Goal: Task Accomplishment & Management: Use online tool/utility

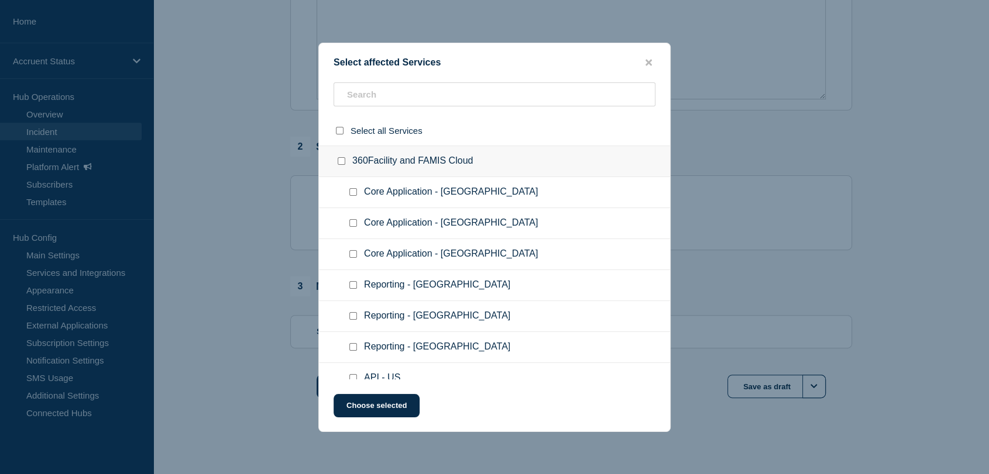
click at [641, 62] on div "Select affected Services" at bounding box center [494, 62] width 351 height 11
click at [652, 61] on button "close button" at bounding box center [648, 62] width 13 height 11
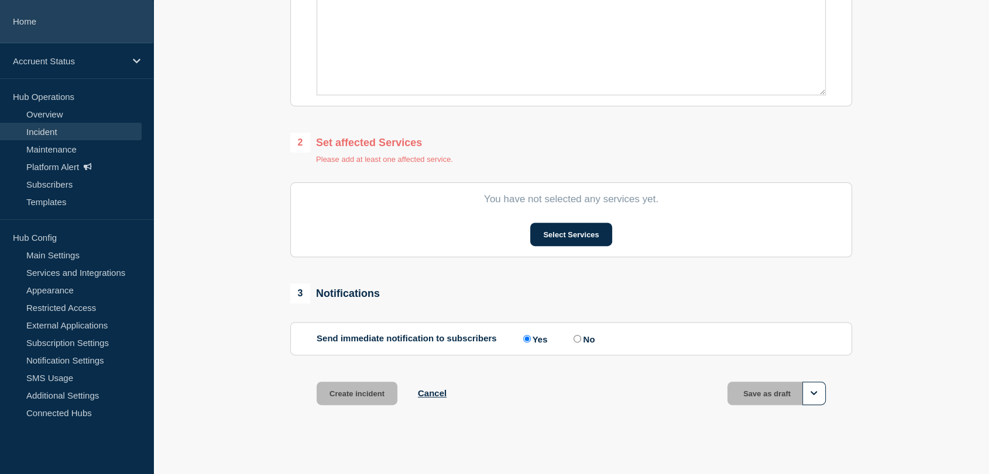
click at [65, 23] on link "Home" at bounding box center [76, 21] width 153 height 43
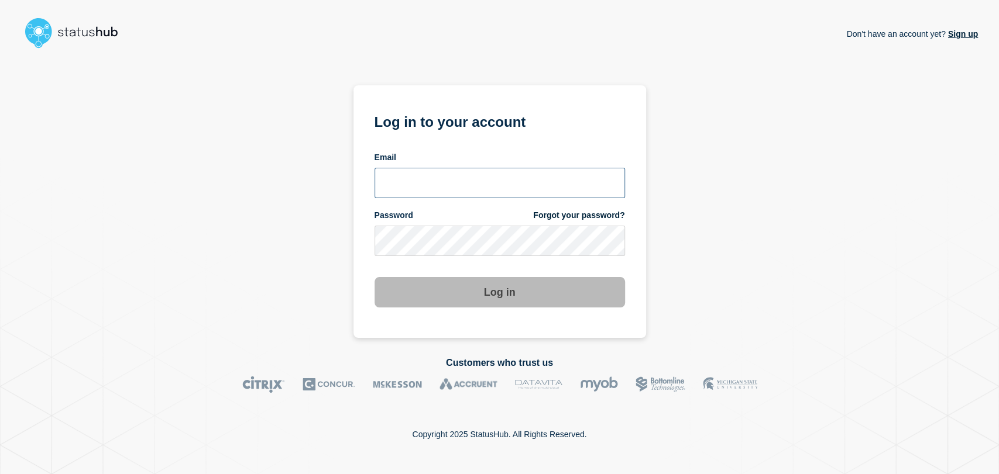
click at [407, 181] on input "email input" at bounding box center [499, 183] width 250 height 30
type input "gavin.moore@accruent.com"
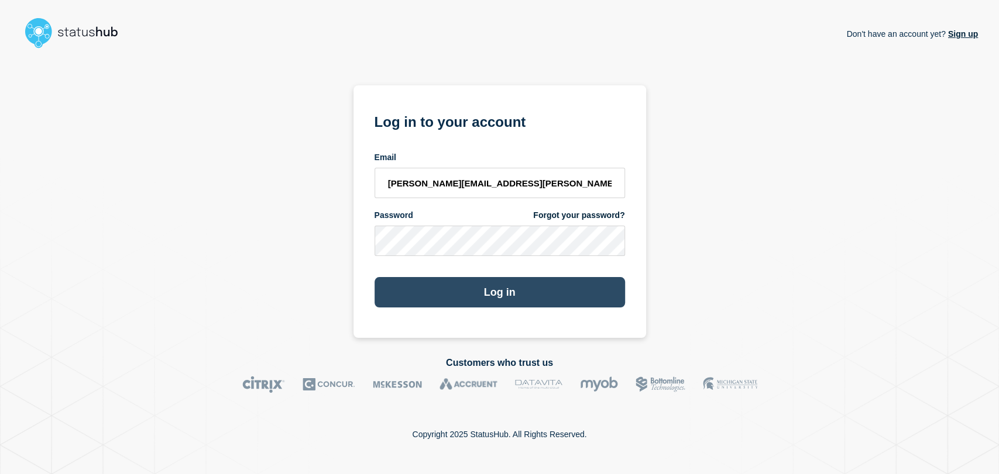
click at [448, 289] on button "Log in" at bounding box center [499, 292] width 250 height 30
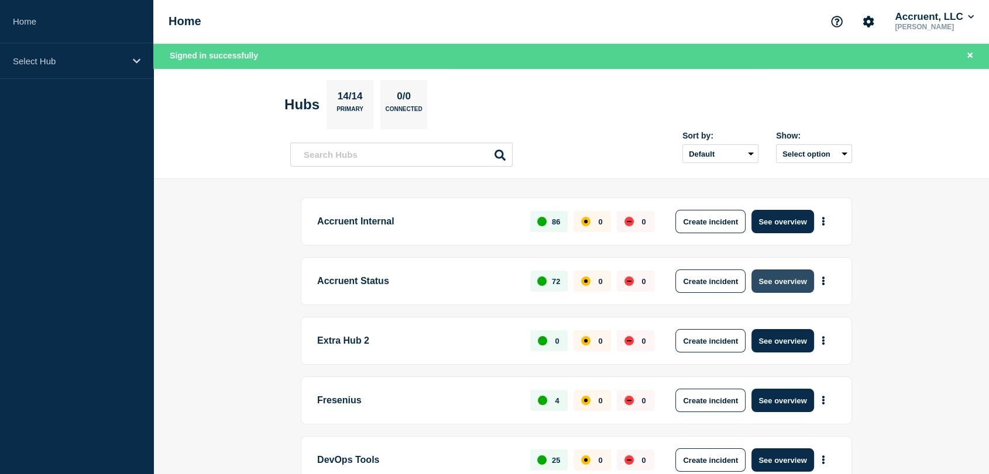
click at [772, 281] on button "See overview" at bounding box center [782, 281] width 62 height 23
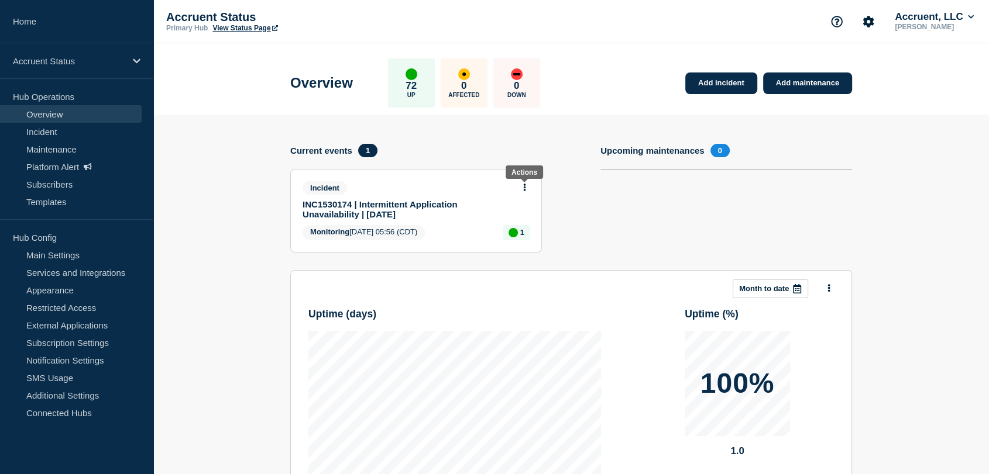
click at [524, 184] on icon at bounding box center [525, 188] width 2 height 8
click at [510, 230] on link "Update incident" at bounding box center [524, 229] width 57 height 9
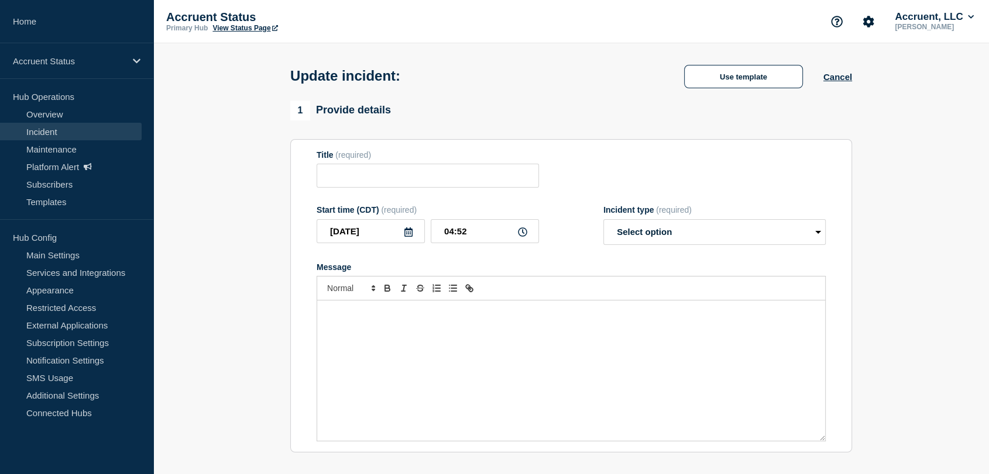
type input "INC1530174 | Intermittent Application Unavailability | 29th September"
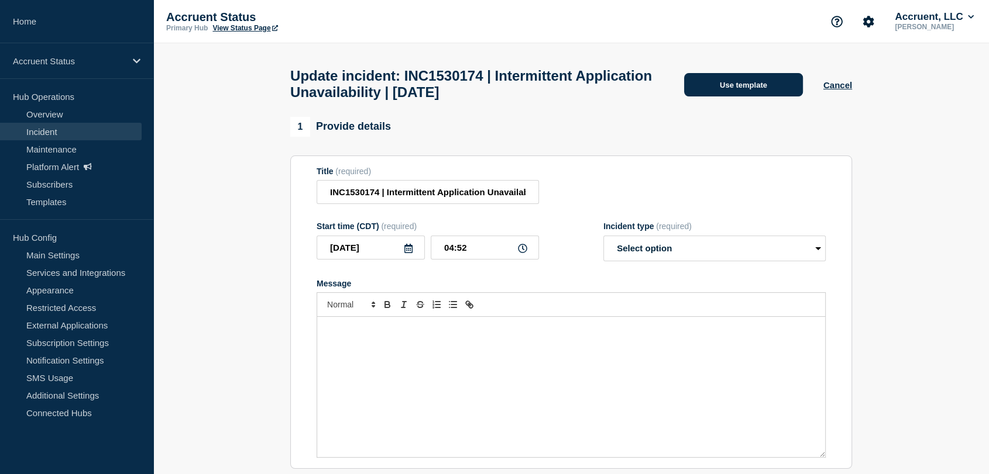
click at [691, 92] on button "Use template" at bounding box center [743, 84] width 119 height 23
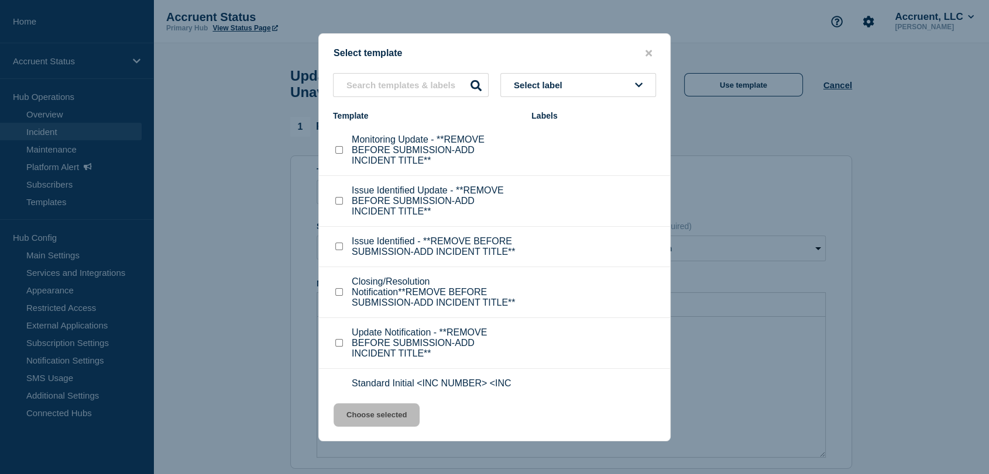
click at [338, 150] on input "Monitoring Update - **REMOVE BEFORE SUBMISSION-ADD INCIDENT TITLE** checkbox" at bounding box center [339, 150] width 8 height 8
checkbox input "true"
click at [386, 414] on button "Choose selected" at bounding box center [376, 415] width 86 height 23
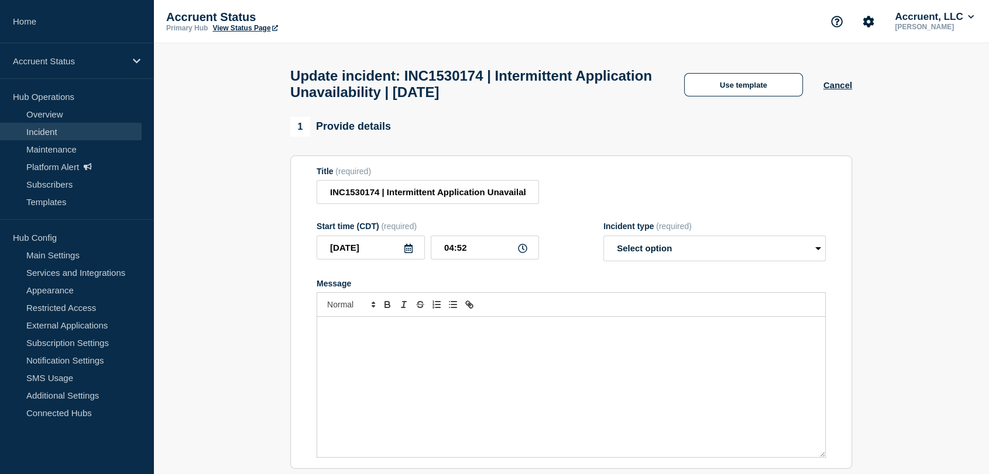
select select "monitoring"
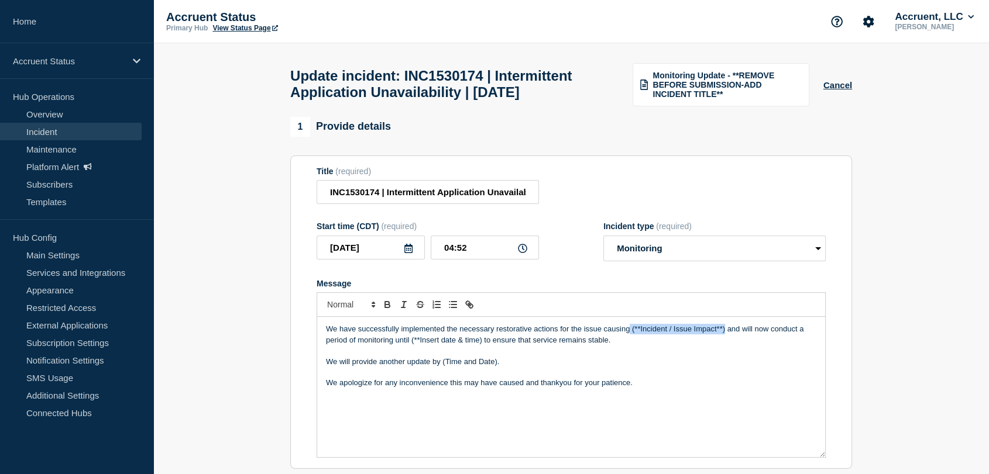
drag, startPoint x: 723, startPoint y: 353, endPoint x: 630, endPoint y: 358, distance: 93.7
click at [630, 346] on p "We have successfully implemented the necessary restorative actions for the issu…" at bounding box center [571, 335] width 490 height 22
click at [650, 346] on p "We have successfully implemented the necessary restorative actions for the issu…" at bounding box center [571, 335] width 490 height 22
click at [721, 346] on p "We have successfully implemented the necessary restorative actions for the issu…" at bounding box center [571, 335] width 490 height 22
drag, startPoint x: 724, startPoint y: 356, endPoint x: 632, endPoint y: 356, distance: 92.4
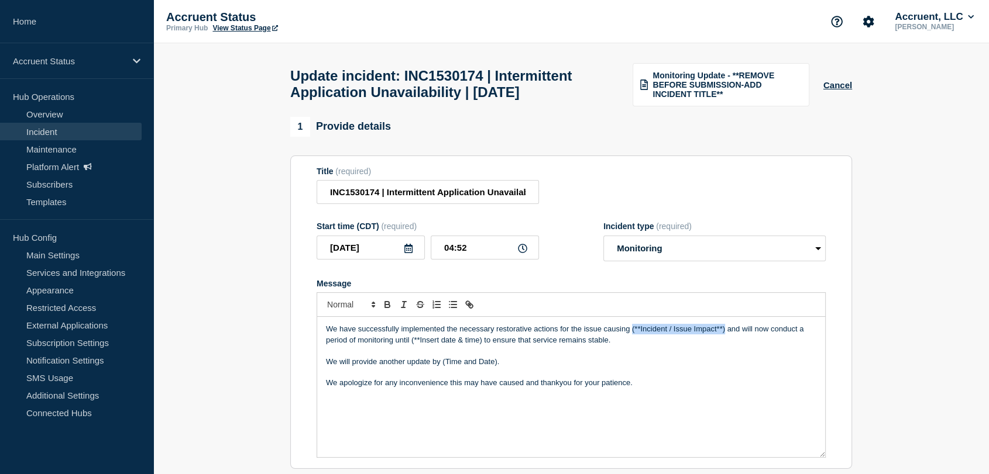
click at [632, 346] on p "We have successfully implemented the necessary restorative actions for the issu…" at bounding box center [571, 335] width 490 height 22
click at [676, 346] on p "We have successfully implemented the necessary restorative actions for the issu…" at bounding box center [571, 335] width 490 height 22
drag, startPoint x: 515, startPoint y: 365, endPoint x: 398, endPoint y: 368, distance: 117.1
click at [398, 346] on p "We have successfully implemented the necessary restorative actions for the issu…" at bounding box center [571, 335] width 490 height 22
drag, startPoint x: 738, startPoint y: 368, endPoint x: 520, endPoint y: 367, distance: 218.2
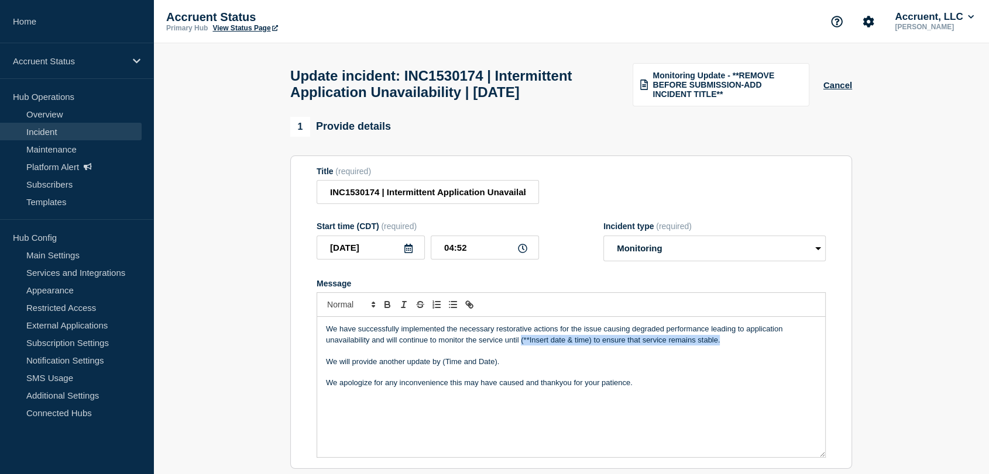
click at [520, 346] on p "We have successfully implemented the necessary restorative actions for the issu…" at bounding box center [571, 335] width 490 height 22
drag, startPoint x: 497, startPoint y: 387, endPoint x: 443, endPoint y: 387, distance: 54.4
click at [443, 367] on p "We will provide another update by (Time and Date)." at bounding box center [571, 362] width 490 height 11
click at [555, 346] on p "We have successfully implemented the necessary restorative actions for the issu…" at bounding box center [571, 335] width 490 height 22
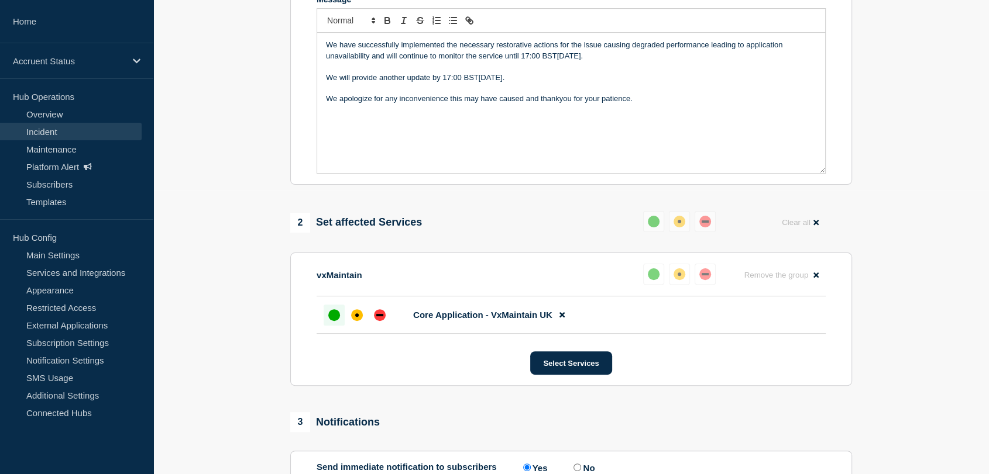
scroll to position [325, 0]
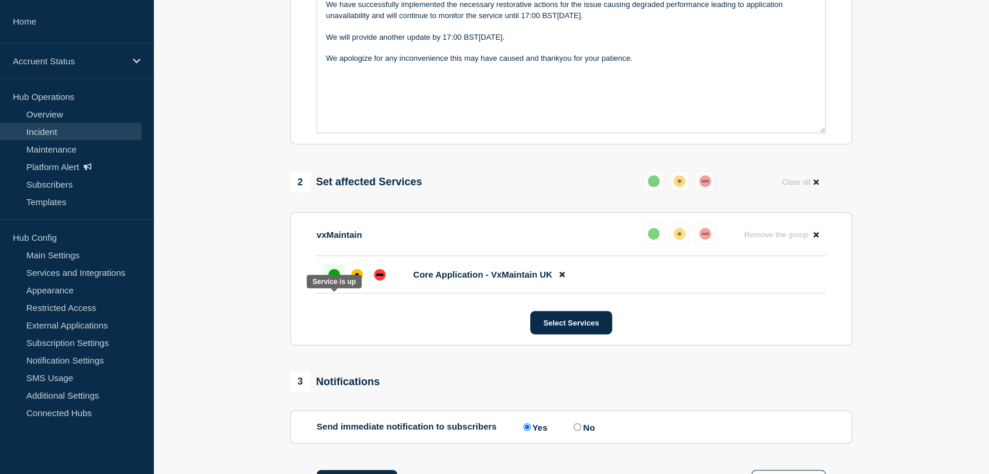
click at [329, 286] on div at bounding box center [334, 274] width 21 height 21
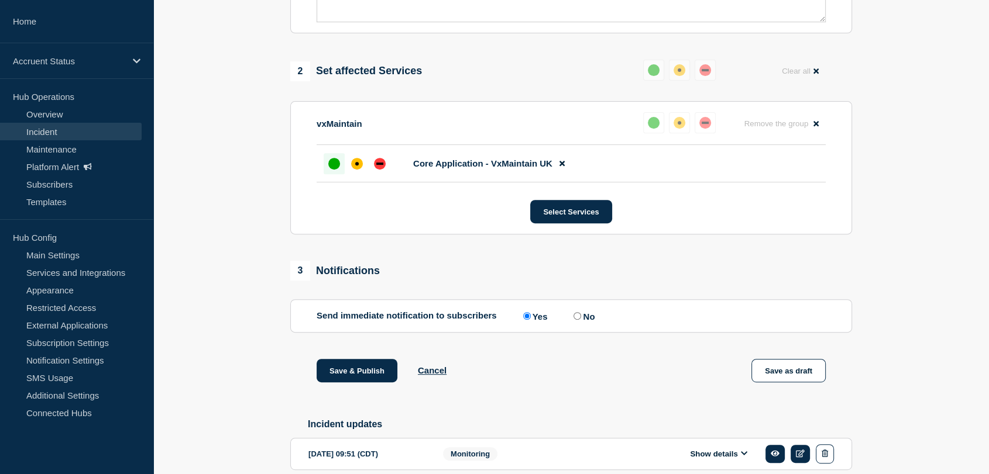
scroll to position [455, 0]
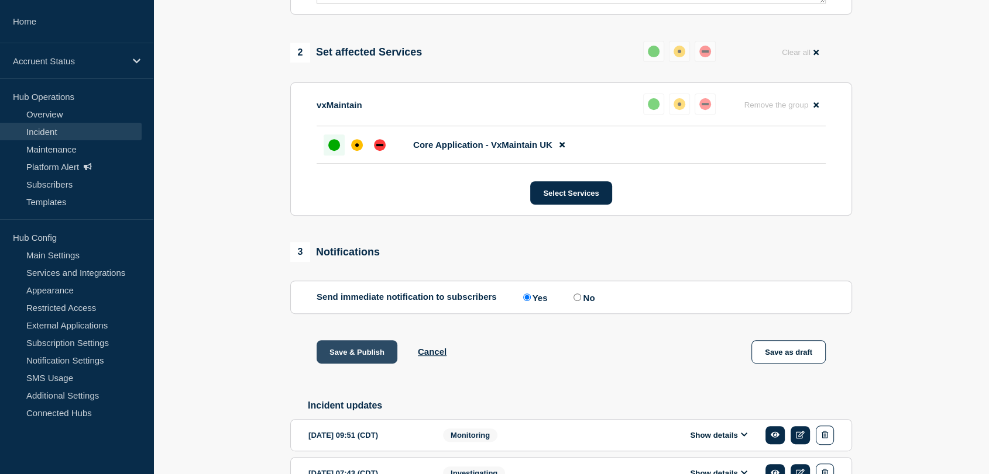
click at [357, 364] on button "Save & Publish" at bounding box center [357, 352] width 81 height 23
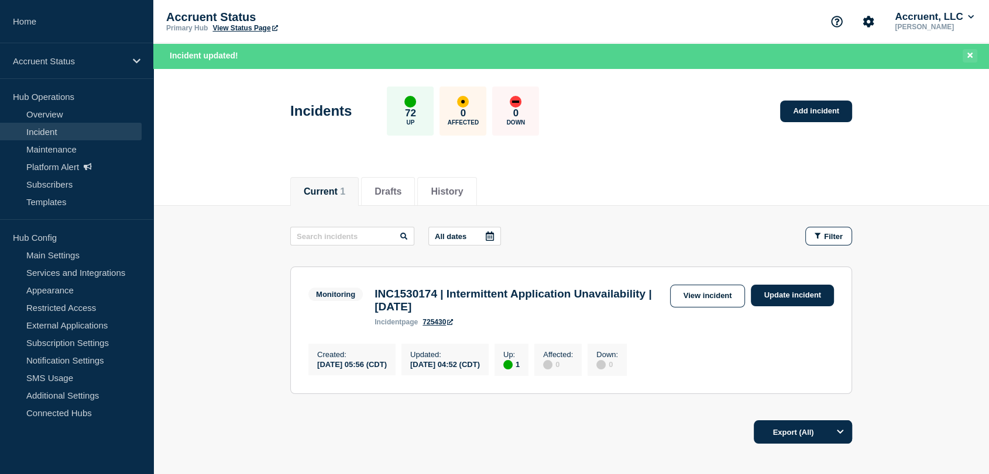
click at [973, 53] on button "Close banner" at bounding box center [969, 55] width 15 height 13
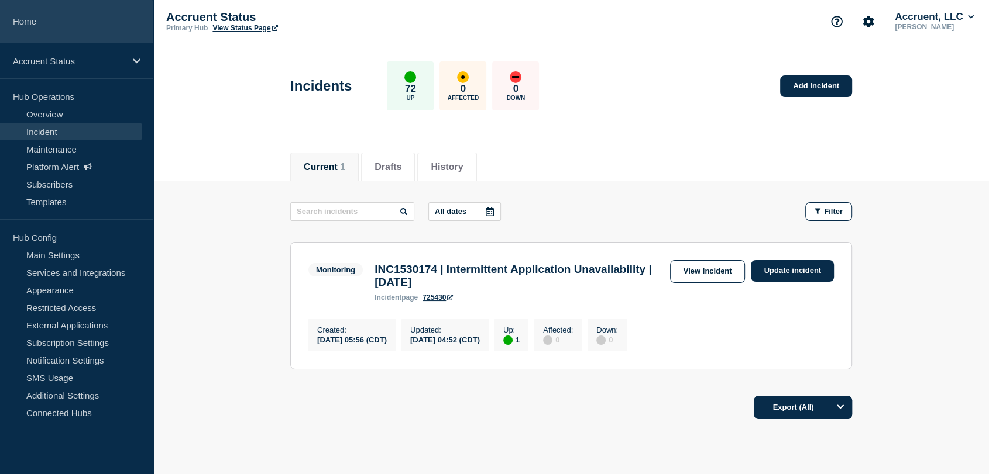
click at [36, 14] on link "Home" at bounding box center [76, 21] width 153 height 43
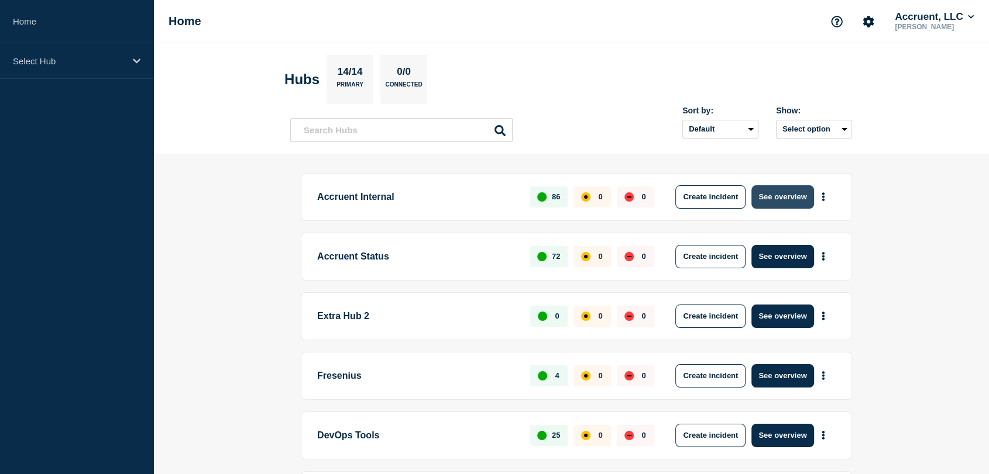
click at [778, 192] on button "See overview" at bounding box center [782, 196] width 62 height 23
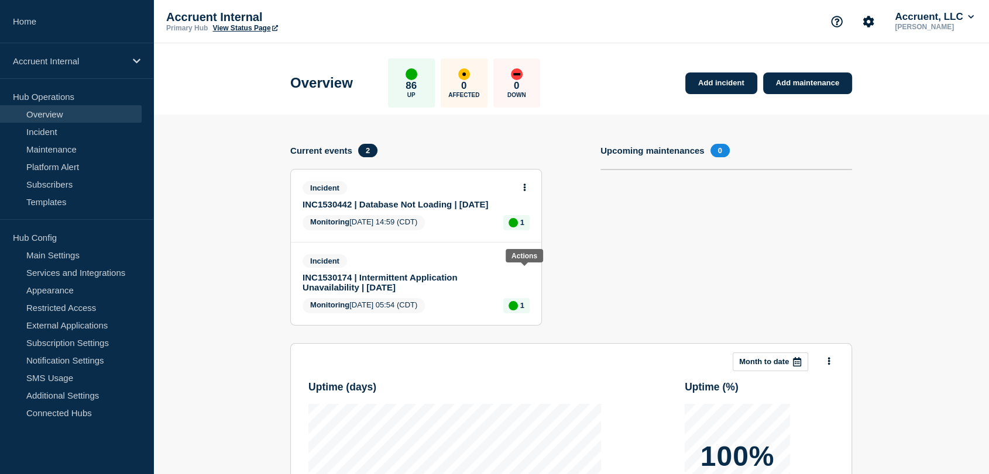
click at [524, 264] on icon at bounding box center [524, 261] width 3 height 8
click at [517, 311] on link "Update incident" at bounding box center [524, 313] width 57 height 9
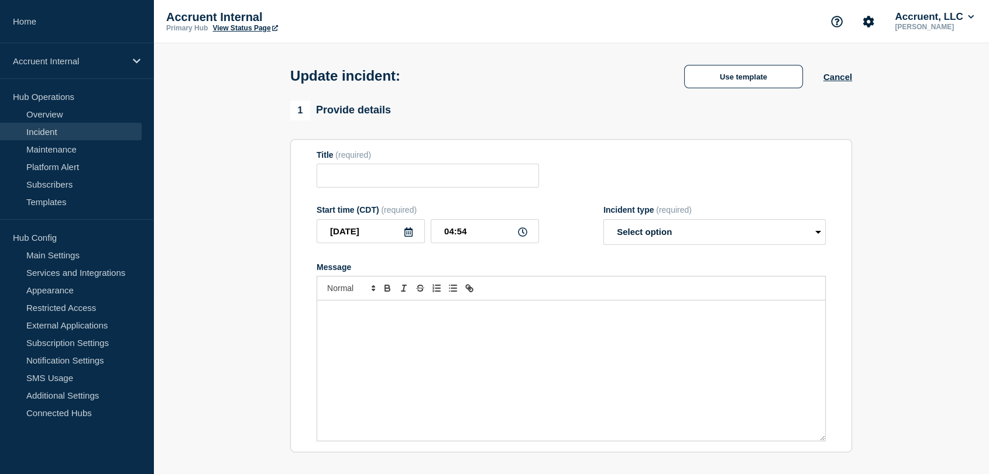
type input "INC1530174 | Intermittent Application Unavailability | 29th September"
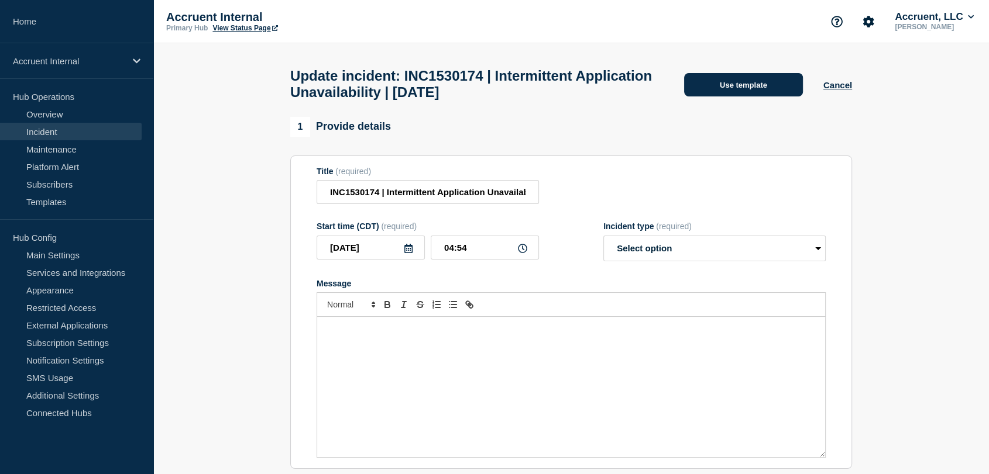
click at [689, 92] on button "Use template" at bounding box center [743, 84] width 119 height 23
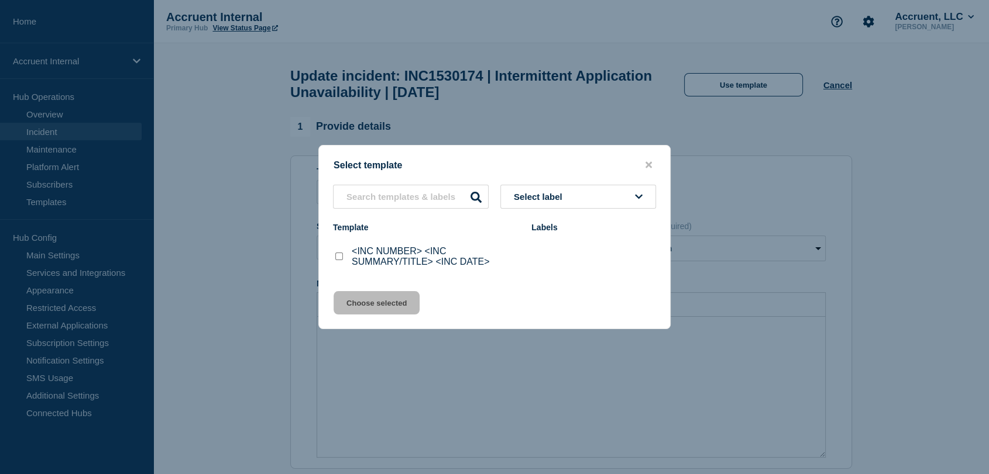
click at [342, 259] on input "<INC NUMBER> <INC SUMMARY/TITLE> <INC DATE> checkbox" at bounding box center [339, 257] width 8 height 8
checkbox input "true"
click at [360, 313] on button "Choose selected" at bounding box center [376, 302] width 86 height 23
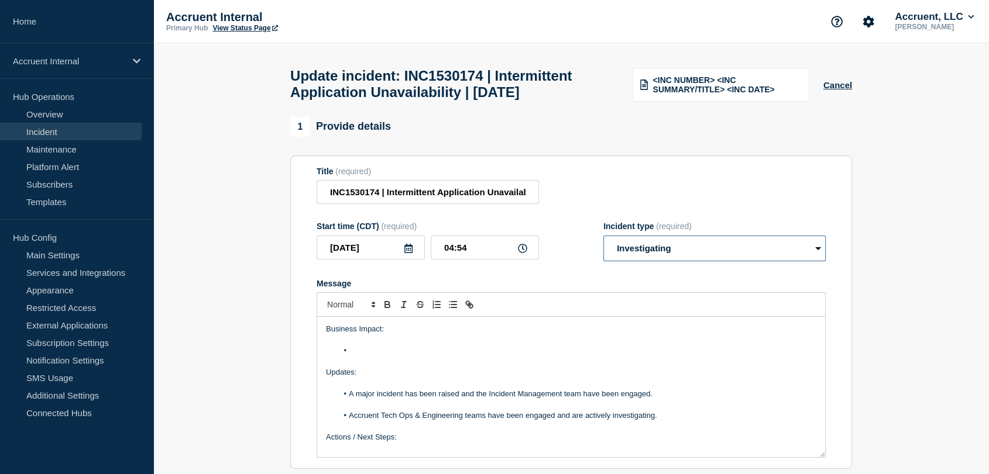
click at [697, 262] on select "Select option Investigating Identified Monitoring Resolved" at bounding box center [714, 249] width 222 height 26
select select "monitoring"
click at [603, 262] on select "Select option Investigating Identified Monitoring Resolved" at bounding box center [714, 249] width 222 height 26
click at [376, 356] on li "Message" at bounding box center [577, 351] width 479 height 11
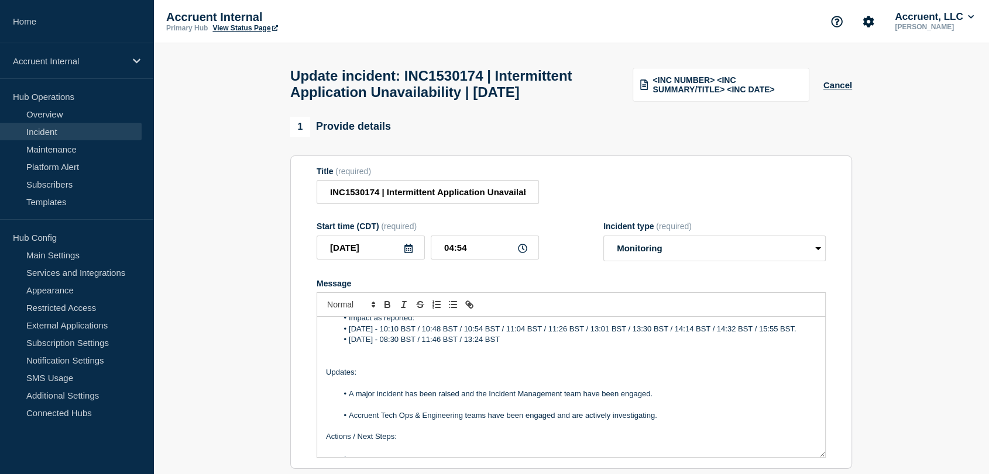
scroll to position [130, 0]
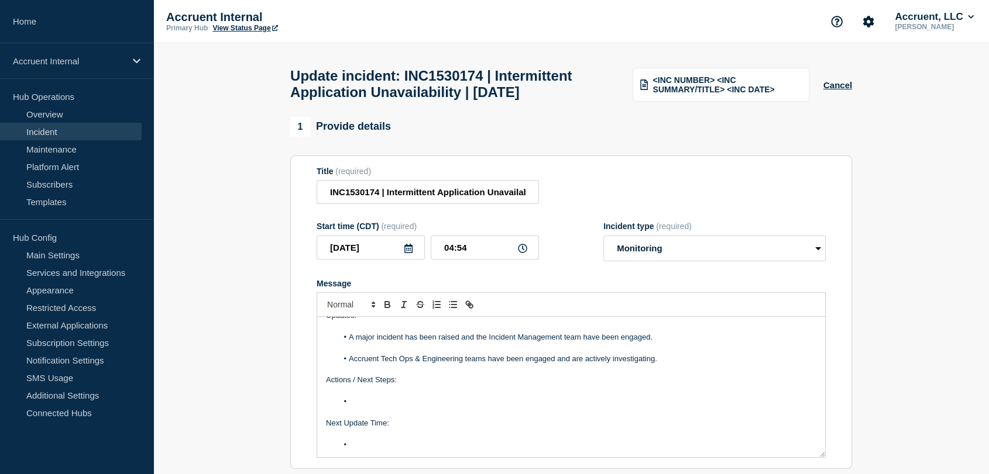
click at [369, 407] on li "Message" at bounding box center [577, 402] width 479 height 11
paste div "Message"
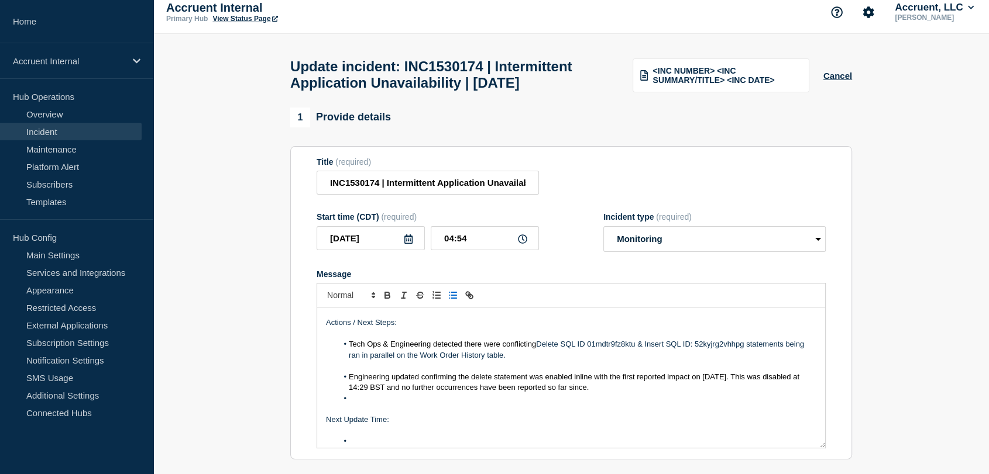
scroll to position [187, 0]
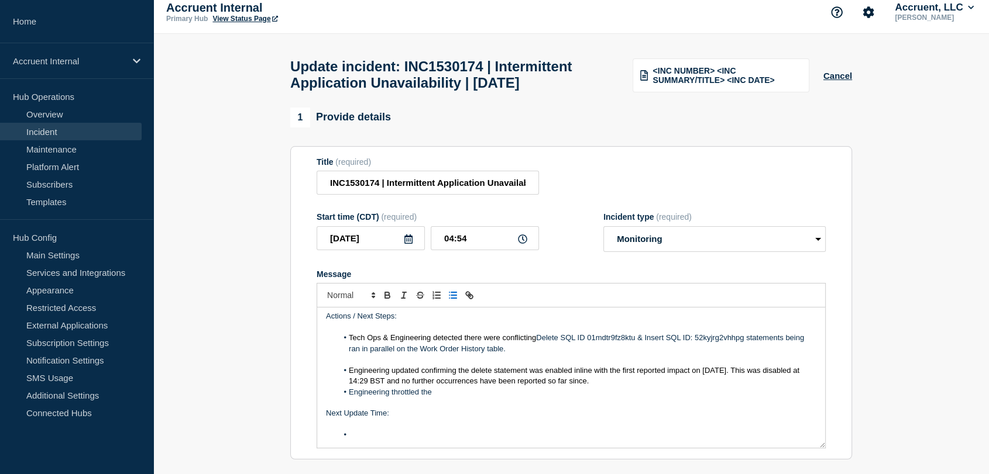
click at [442, 398] on li "Engineering throttled the" at bounding box center [577, 392] width 479 height 11
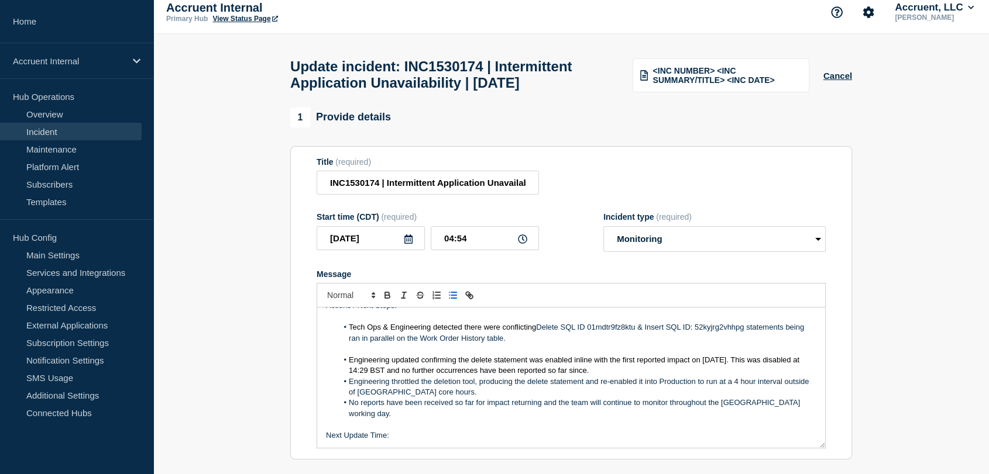
click at [646, 377] on li "Engineering updated confirming the delete statement was enabled inline with the…" at bounding box center [577, 366] width 479 height 22
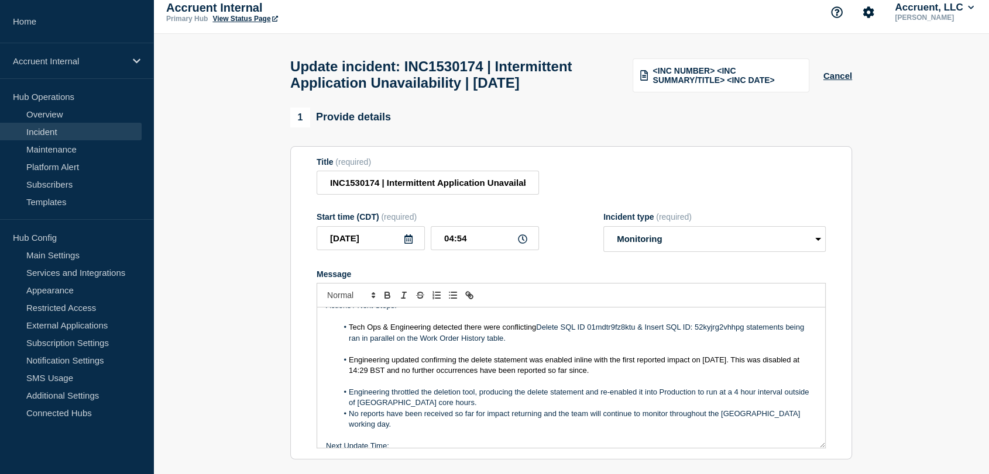
click at [490, 409] on li "Engineering throttled the deletion tool, producing the delete statement and re-…" at bounding box center [577, 398] width 479 height 22
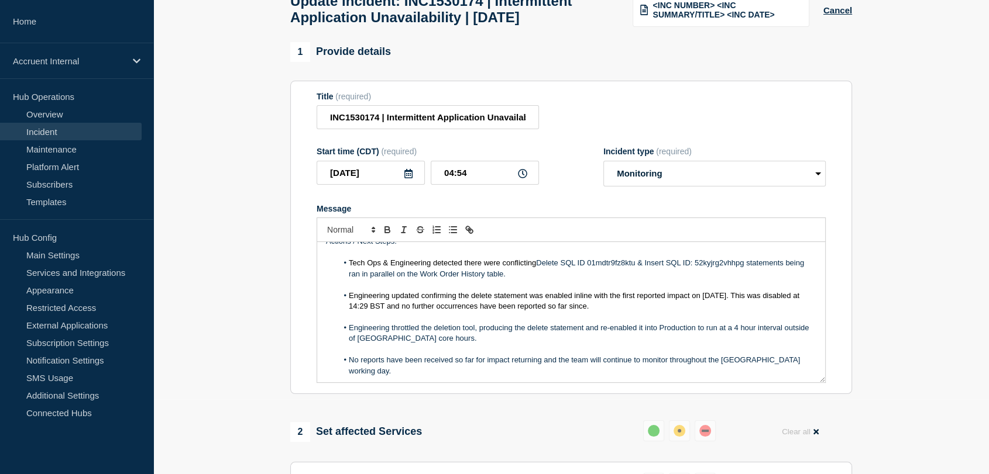
scroll to position [164, 0]
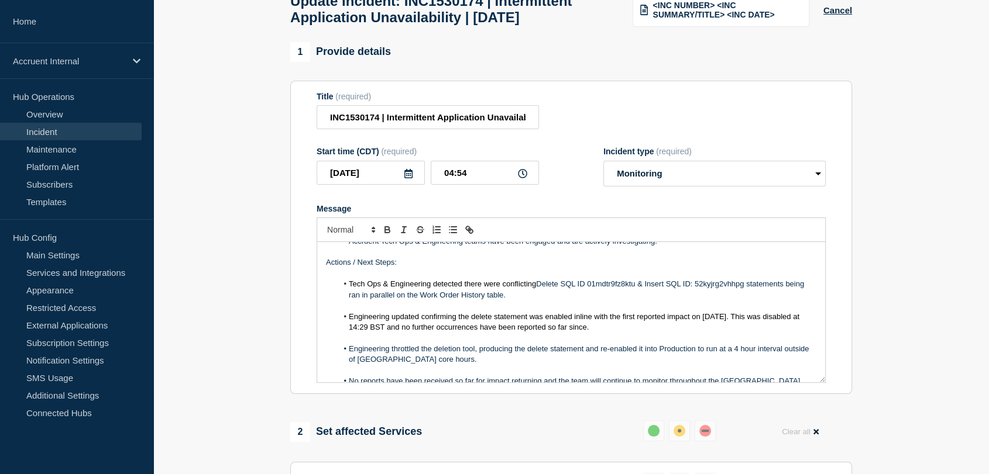
drag, startPoint x: 644, startPoint y: 362, endPoint x: 400, endPoint y: 338, distance: 245.1
click at [400, 338] on div "Business Impact: Co-op, Sainsbury's and Travelodge have reported degraded perfo…" at bounding box center [571, 312] width 508 height 140
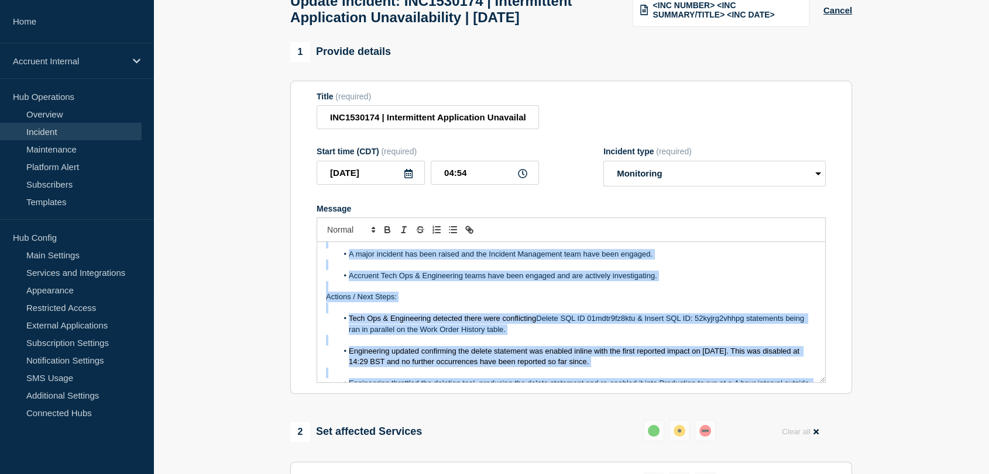
scroll to position [129, 0]
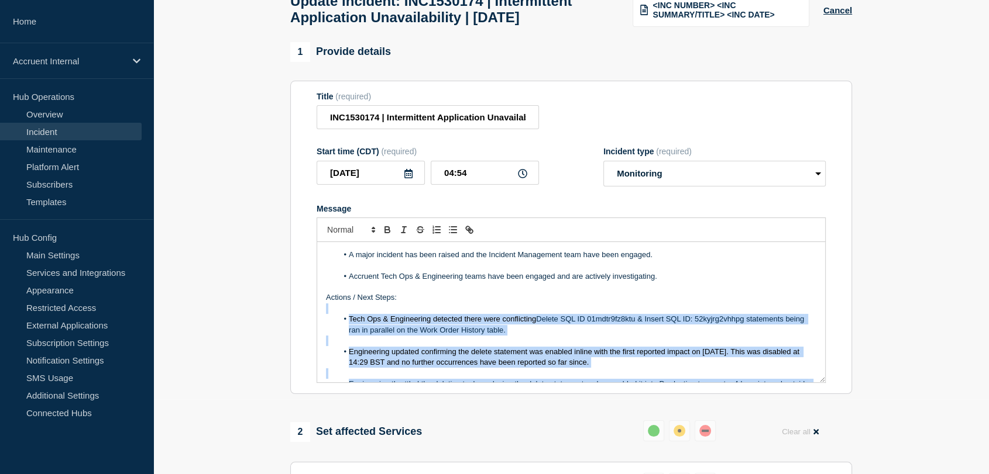
drag, startPoint x: 458, startPoint y: 335, endPoint x: 334, endPoint y: 349, distance: 124.2
click at [334, 349] on div "Business Impact: Co-op, Sainsbury's and Travelodge have reported degraded perfo…" at bounding box center [571, 312] width 508 height 140
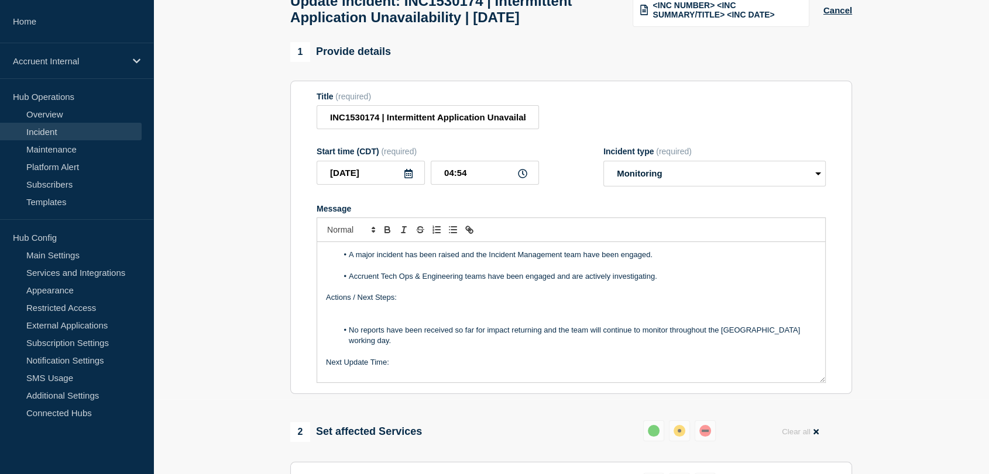
click at [350, 314] on p "Message" at bounding box center [571, 309] width 490 height 11
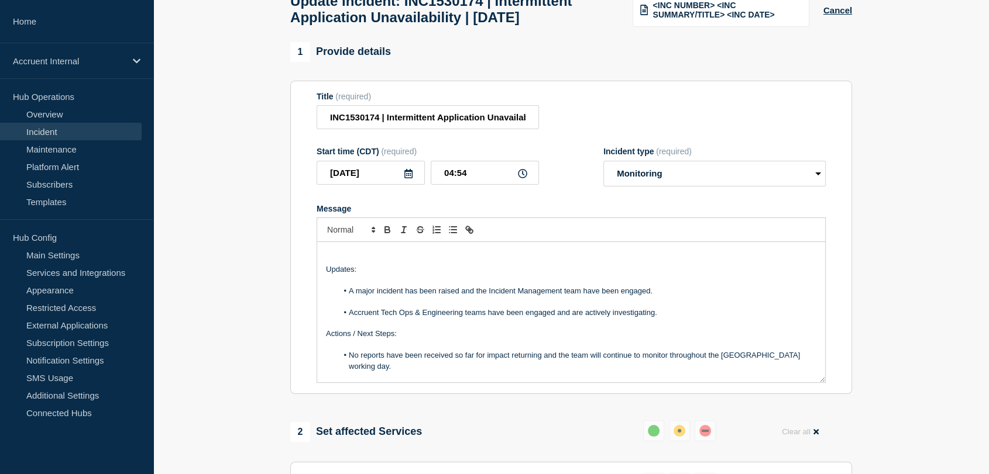
scroll to position [64, 0]
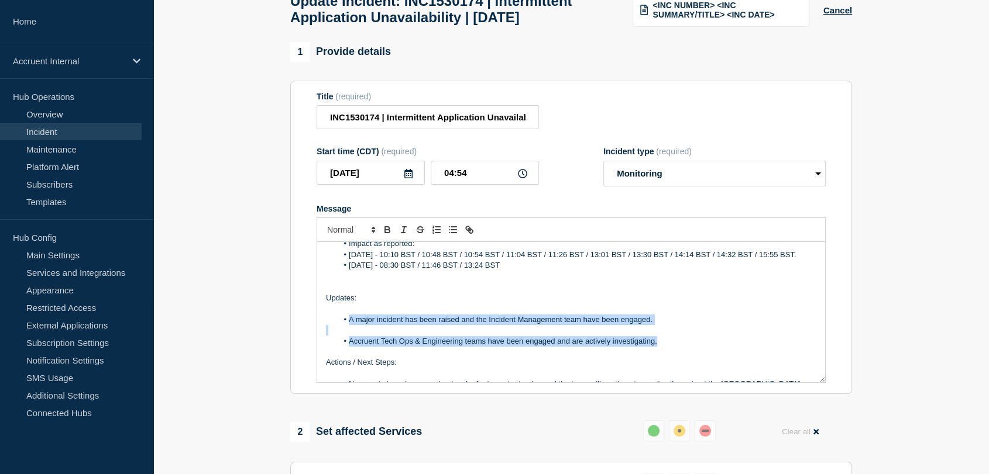
drag, startPoint x: 665, startPoint y: 380, endPoint x: 349, endPoint y: 356, distance: 316.8
click at [349, 356] on div "Business Impact: Co-op, Sainsbury's and Travelodge have reported degraded perfo…" at bounding box center [571, 312] width 508 height 140
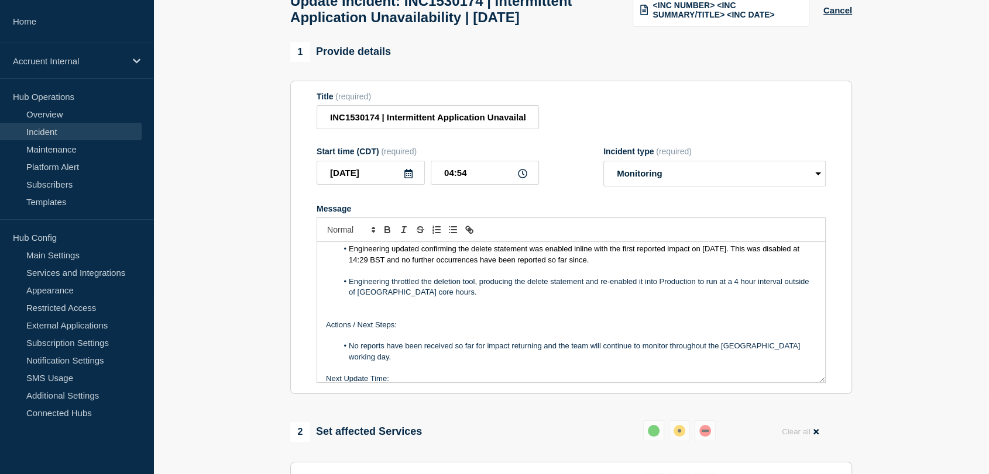
scroll to position [208, 0]
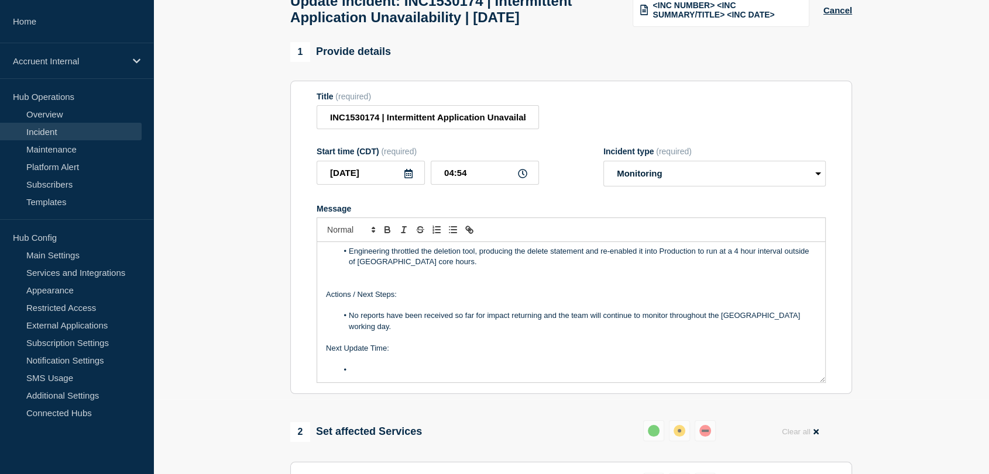
click at [388, 376] on li "Message" at bounding box center [577, 370] width 479 height 11
click at [384, 376] on li "17:00 BST 1st October." at bounding box center [577, 370] width 479 height 11
click at [383, 376] on li "17:00 BST 1st October." at bounding box center [577, 370] width 479 height 11
click at [462, 376] on li "17:00 BST, 1st October." at bounding box center [577, 370] width 479 height 11
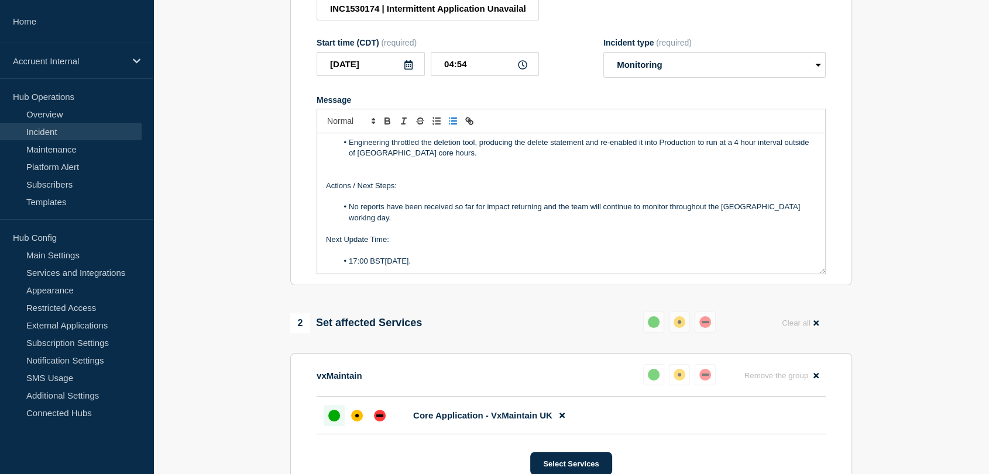
scroll to position [270, 0]
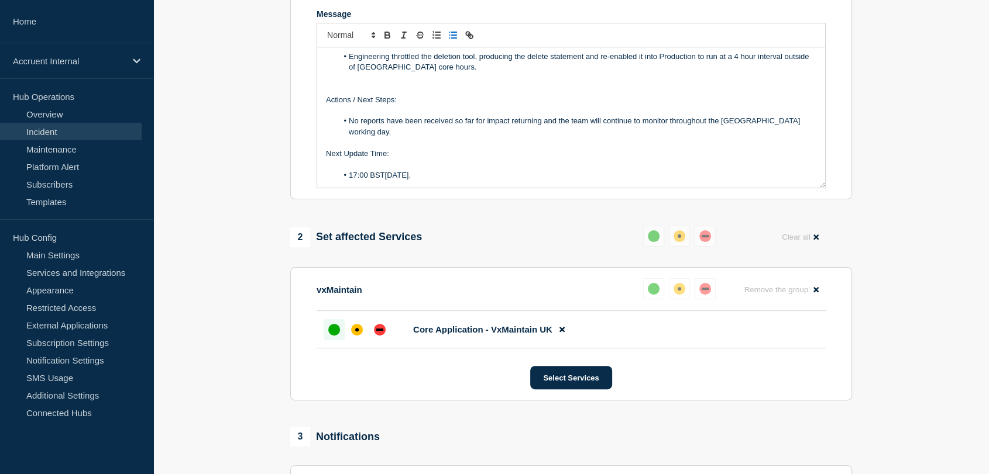
click at [330, 336] on div "up" at bounding box center [334, 330] width 12 height 12
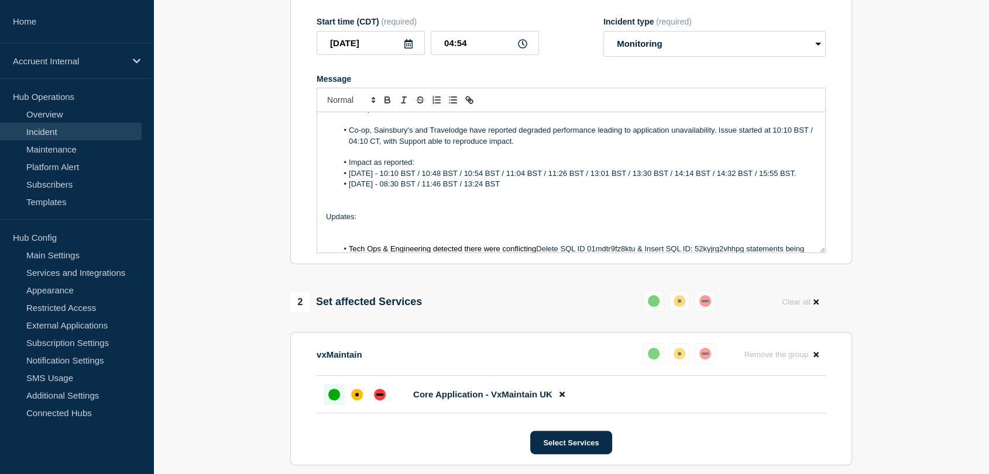
scroll to position [13, 0]
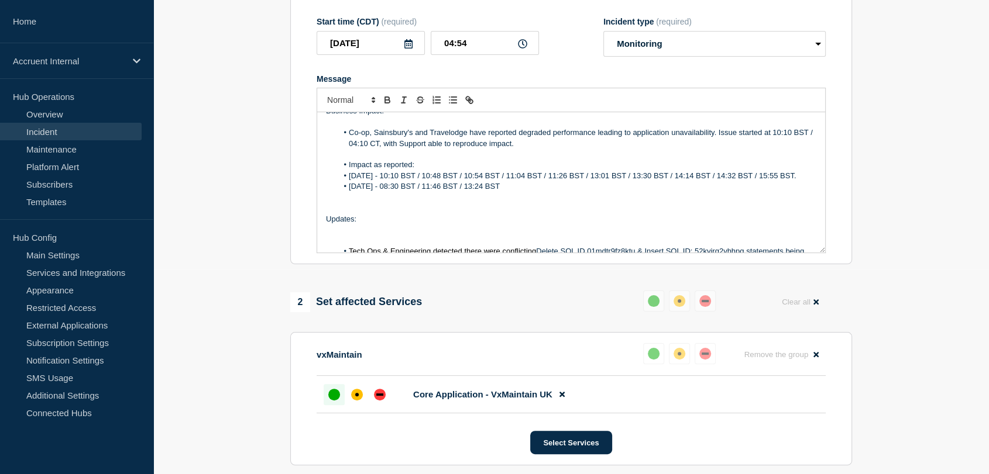
click at [534, 192] on li "30th September - 08:30 BST / 11:46 BST / 13:24 BST" at bounding box center [577, 186] width 479 height 11
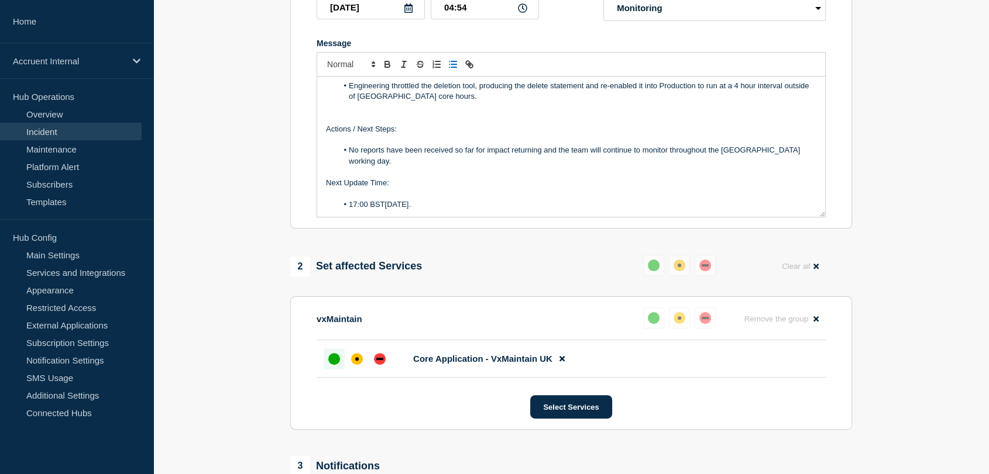
scroll to position [270, 0]
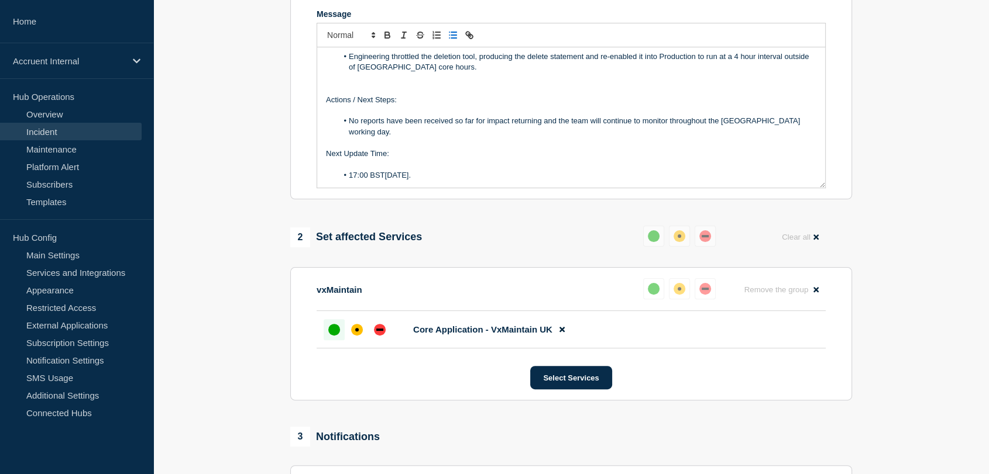
click at [337, 336] on div "up" at bounding box center [334, 330] width 12 height 12
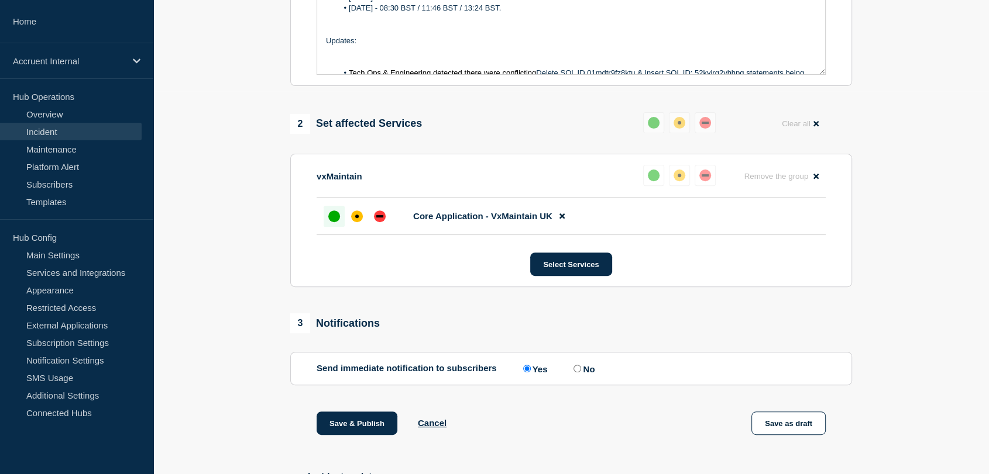
scroll to position [400, 0]
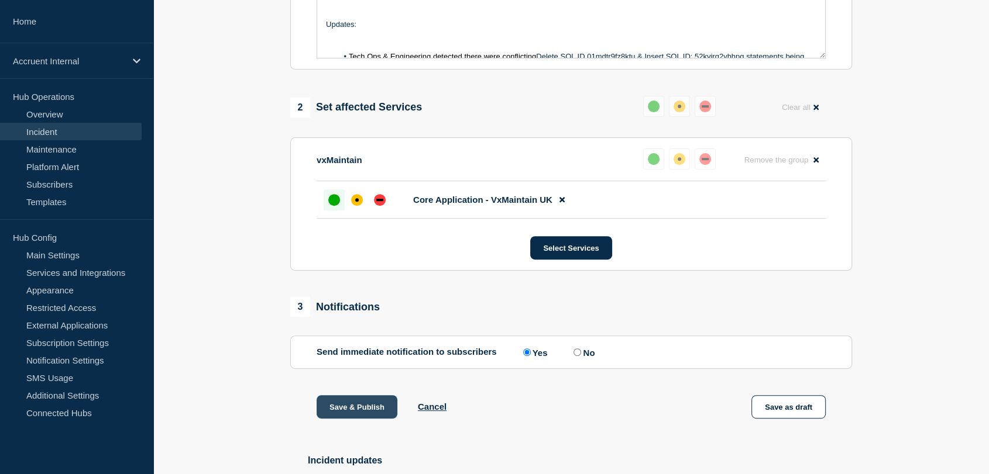
click at [360, 419] on button "Save & Publish" at bounding box center [357, 407] width 81 height 23
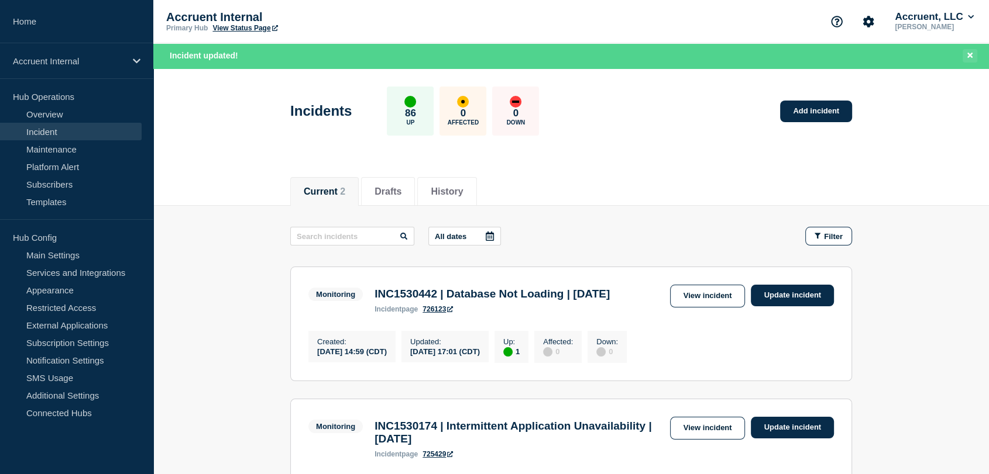
click at [971, 53] on icon "Close banner" at bounding box center [969, 55] width 5 height 5
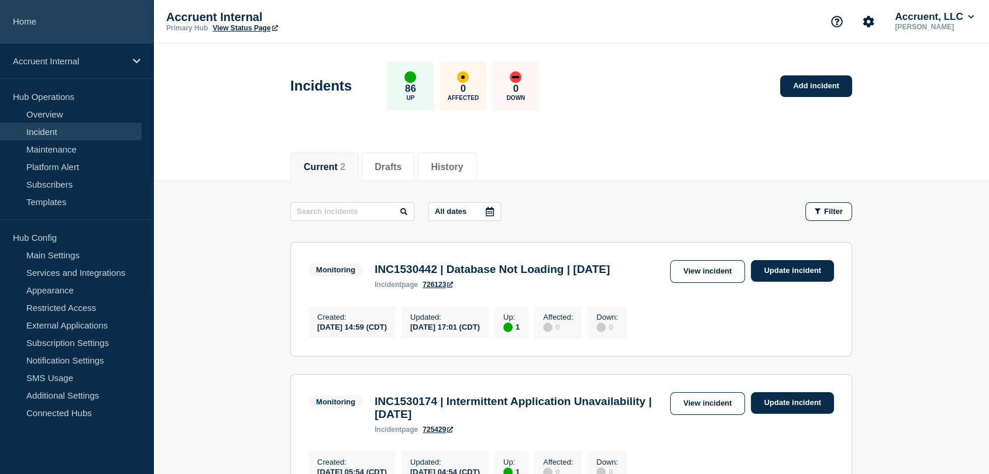
click at [19, 19] on link "Home" at bounding box center [76, 21] width 153 height 43
